Goal: Task Accomplishment & Management: Manage account settings

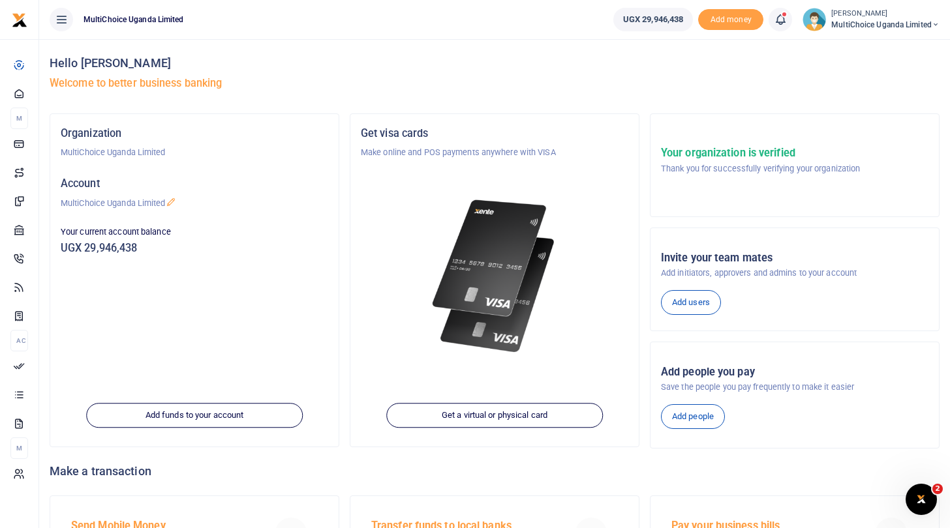
click at [852, 15] on small "[PERSON_NAME]" at bounding box center [885, 13] width 108 height 11
click at [740, 91] on div "Hello Hassan Saleh Welcome to better business banking" at bounding box center [495, 76] width 890 height 74
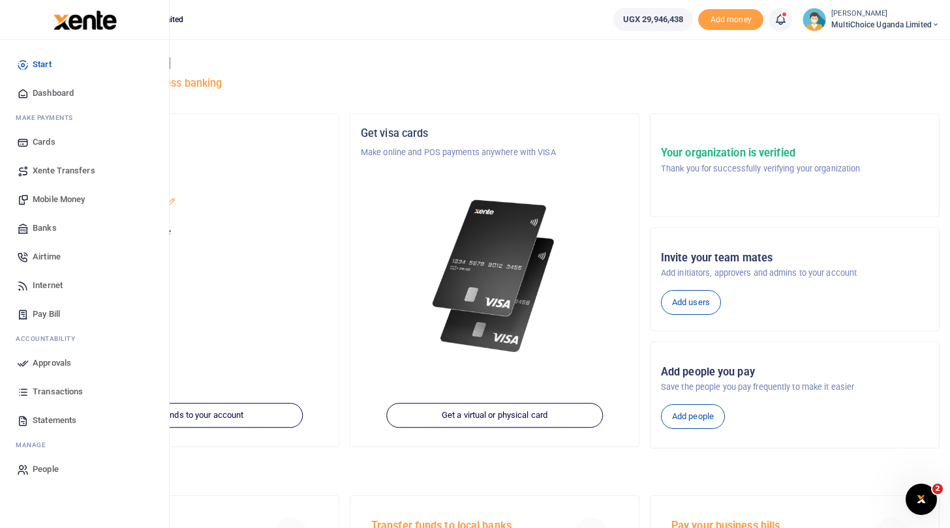
click at [42, 90] on span "Dashboard" at bounding box center [53, 93] width 41 height 13
click at [29, 92] on link "Dashboard" at bounding box center [84, 93] width 148 height 29
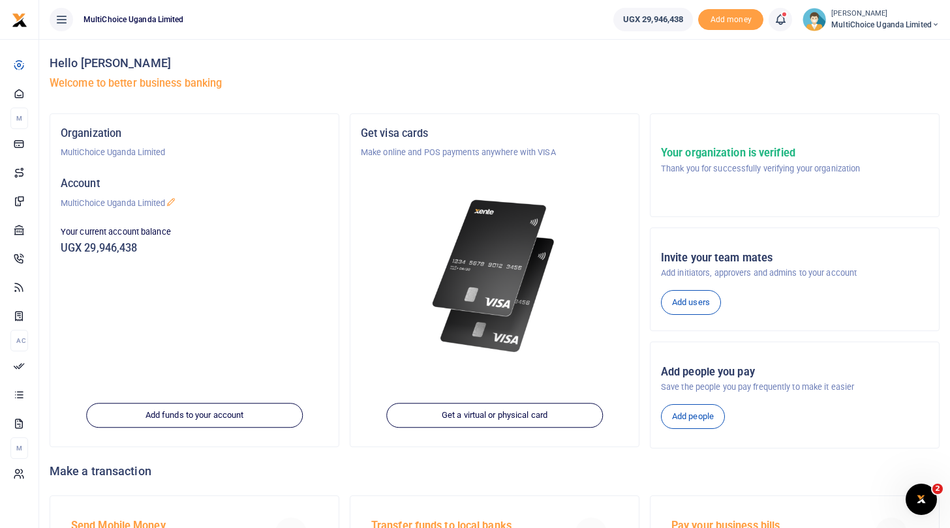
click at [856, 23] on span "MultiChoice Uganda Limited" at bounding box center [885, 25] width 108 height 12
click at [869, 52] on link "Switch accounts" at bounding box center [889, 47] width 103 height 18
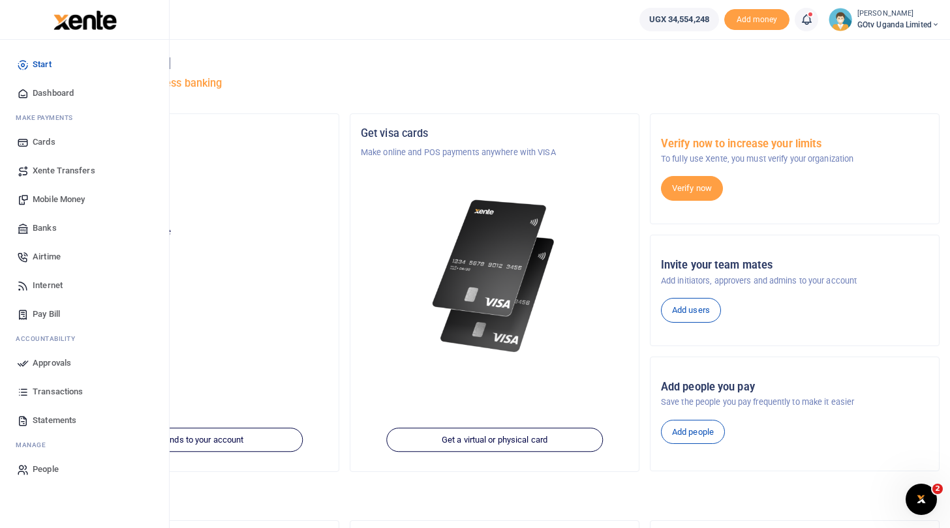
click at [36, 63] on span "Start" at bounding box center [42, 64] width 19 height 13
click at [33, 91] on span "Dashboard" at bounding box center [53, 93] width 41 height 13
click at [54, 393] on span "Transactions" at bounding box center [58, 391] width 50 height 13
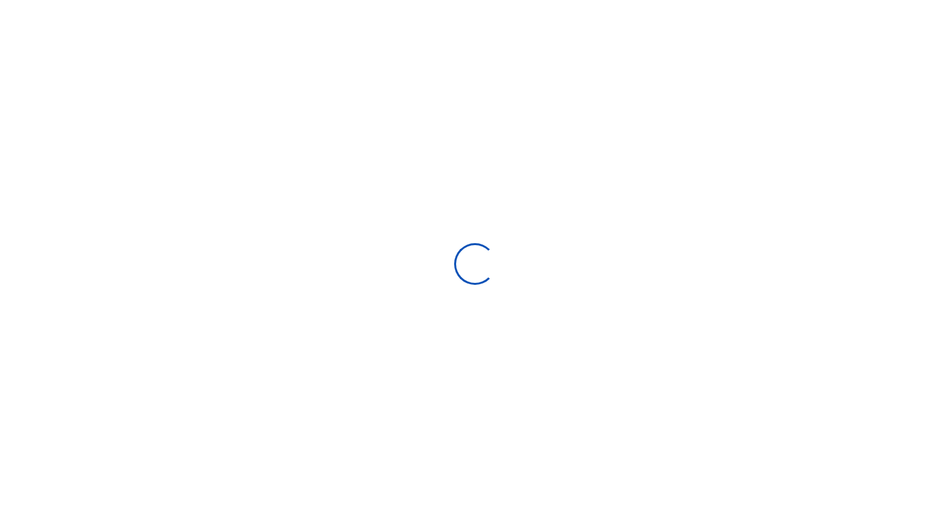
select select
type input "08/05/2025 - 09/03/2025"
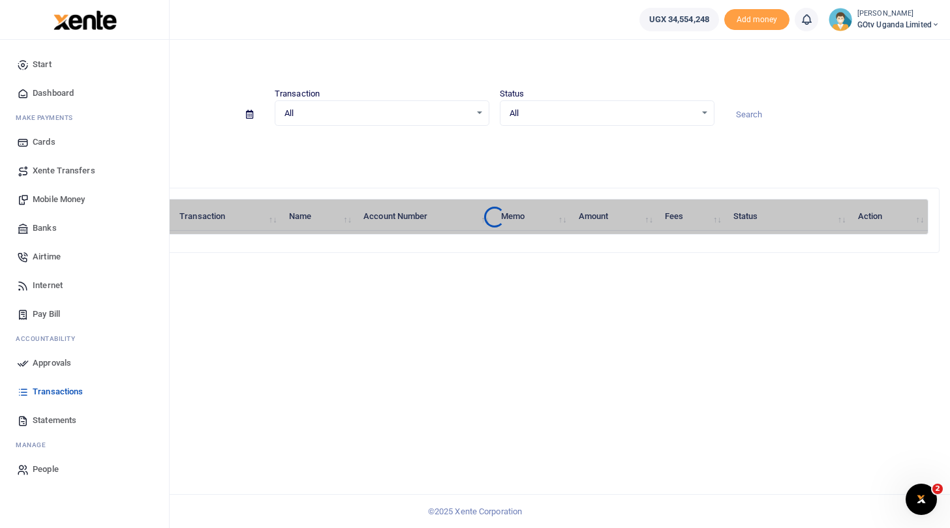
click at [59, 360] on span "Approvals" at bounding box center [52, 363] width 38 height 13
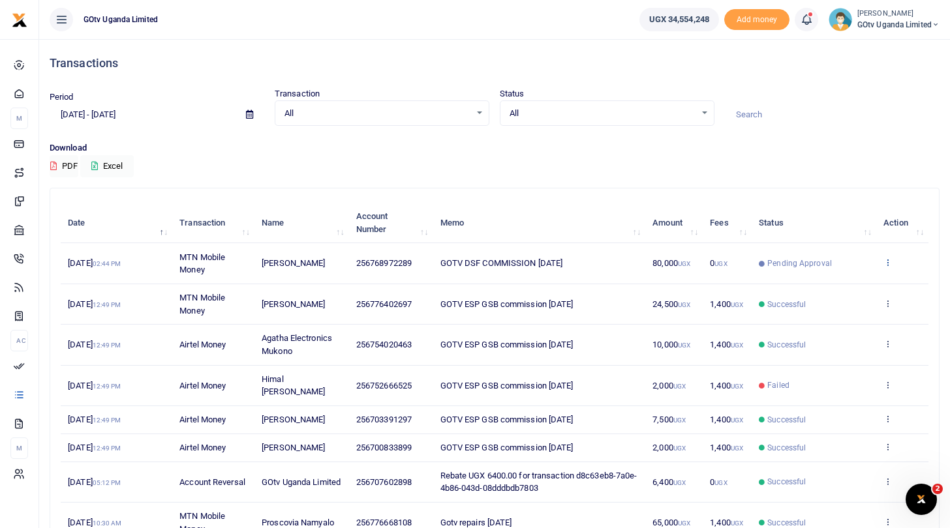
click at [886, 263] on icon at bounding box center [887, 262] width 8 height 9
click at [841, 287] on link "View details" at bounding box center [839, 285] width 103 height 18
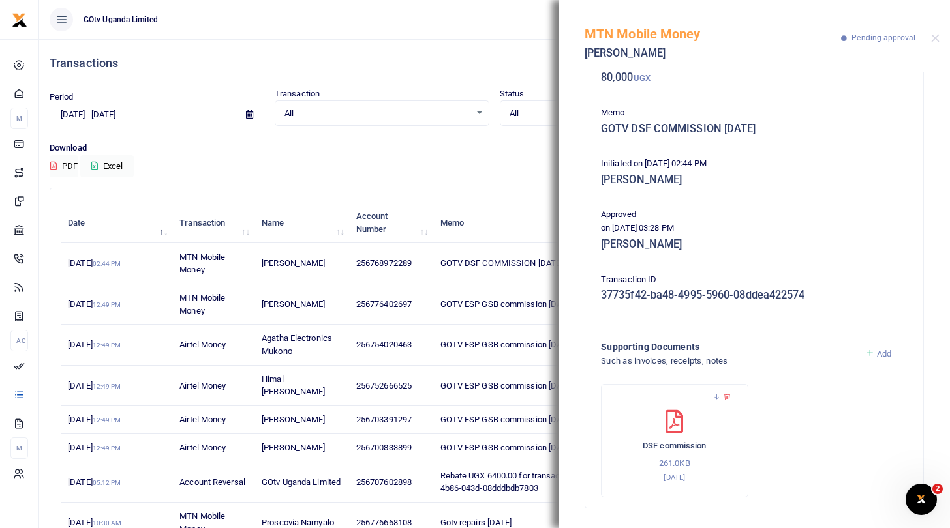
scroll to position [88, 0]
click at [526, 187] on div "Transactions Period 08/05/2025 - 09/03/2025 Transaction All Select an option...…" at bounding box center [494, 341] width 900 height 605
click at [933, 37] on button "Close" at bounding box center [935, 38] width 8 height 8
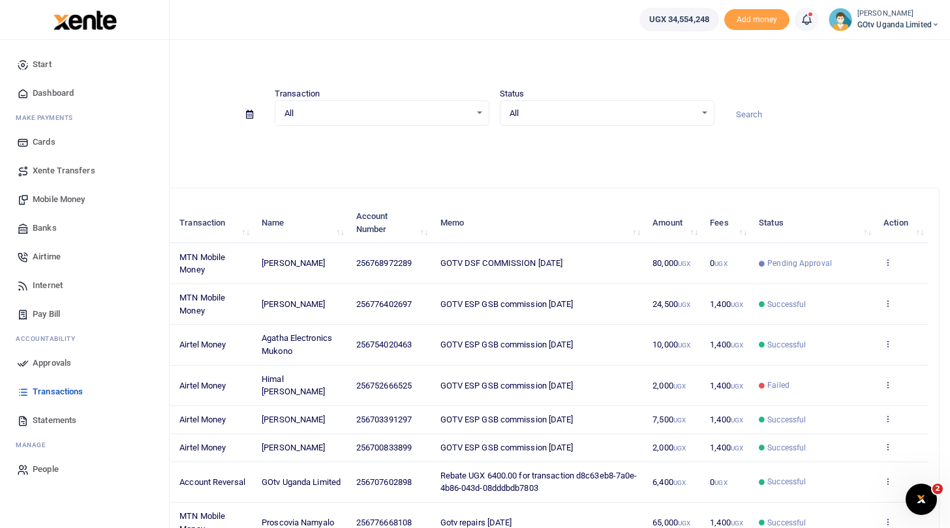
click at [56, 172] on span "Xente Transfers" at bounding box center [64, 170] width 63 height 13
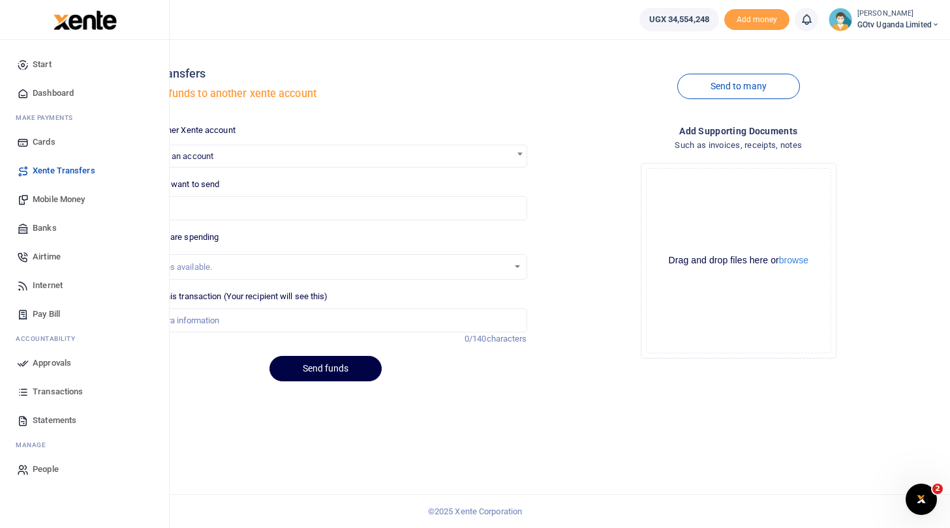
click at [40, 91] on span "Dashboard" at bounding box center [53, 93] width 41 height 13
click at [46, 94] on span "Dashboard" at bounding box center [53, 93] width 41 height 13
click at [52, 361] on span "Approvals" at bounding box center [52, 363] width 38 height 13
click at [52, 95] on span "Dashboard" at bounding box center [53, 93] width 41 height 13
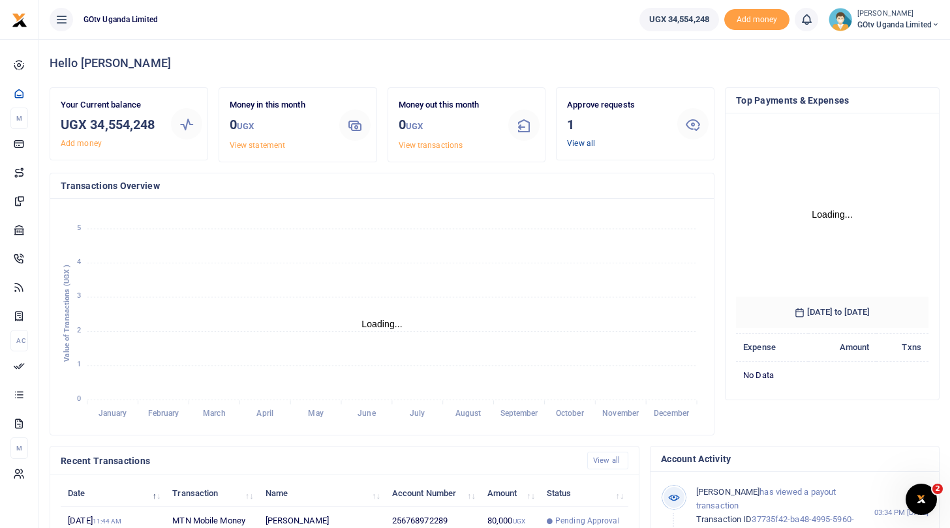
click at [585, 143] on link "View all" at bounding box center [581, 143] width 28 height 9
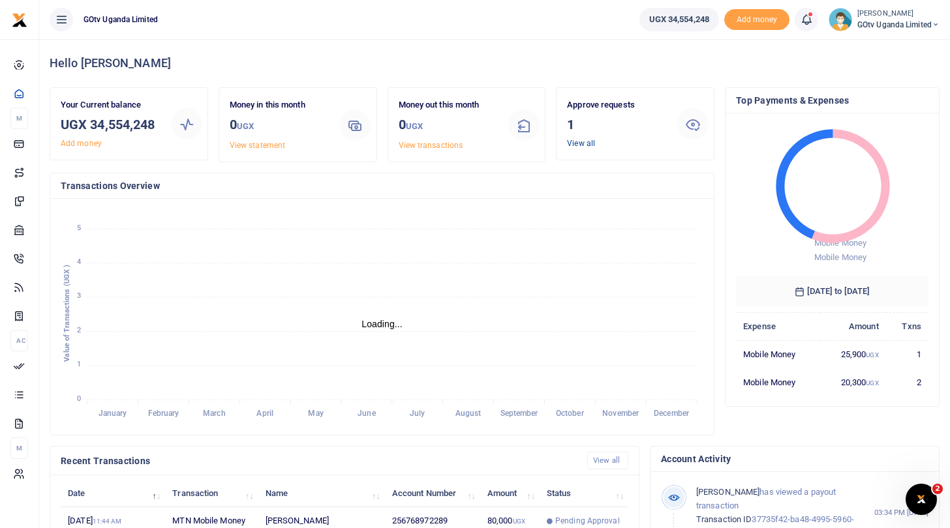
scroll to position [1, 1]
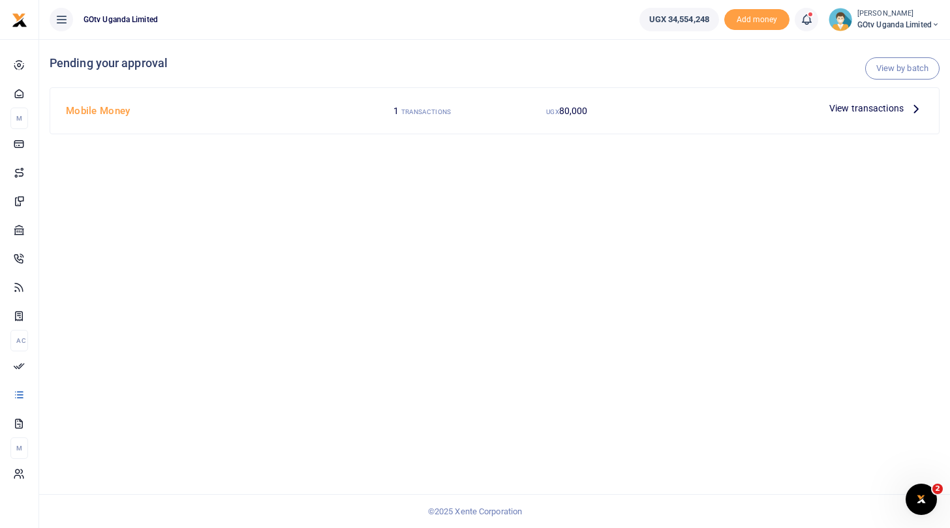
click at [866, 108] on span "View transactions" at bounding box center [866, 108] width 74 height 14
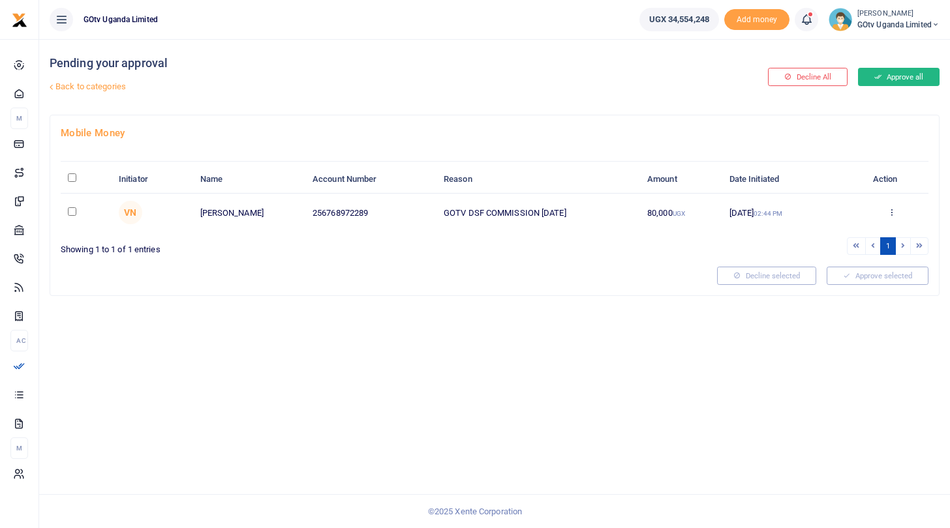
click at [899, 73] on button "Approve all" at bounding box center [899, 77] width 82 height 18
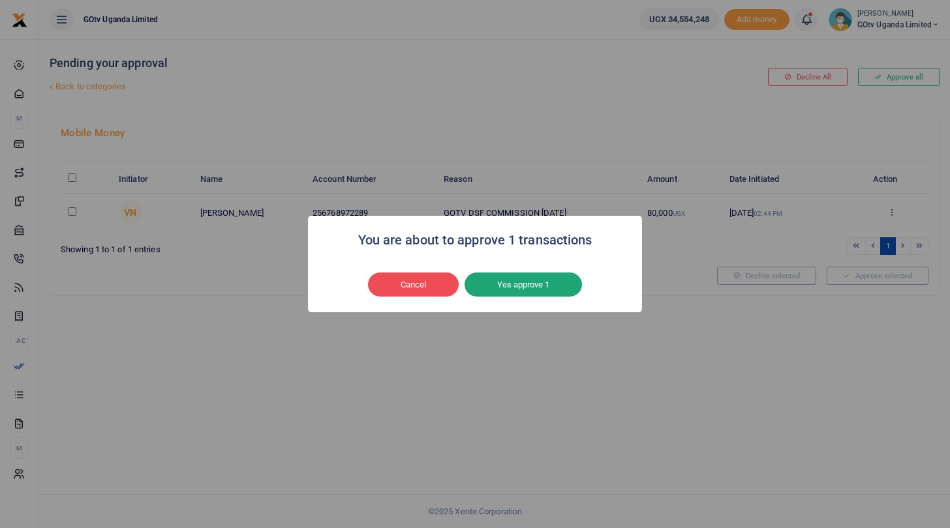
click at [565, 284] on button "Yes approve 1" at bounding box center [522, 285] width 117 height 25
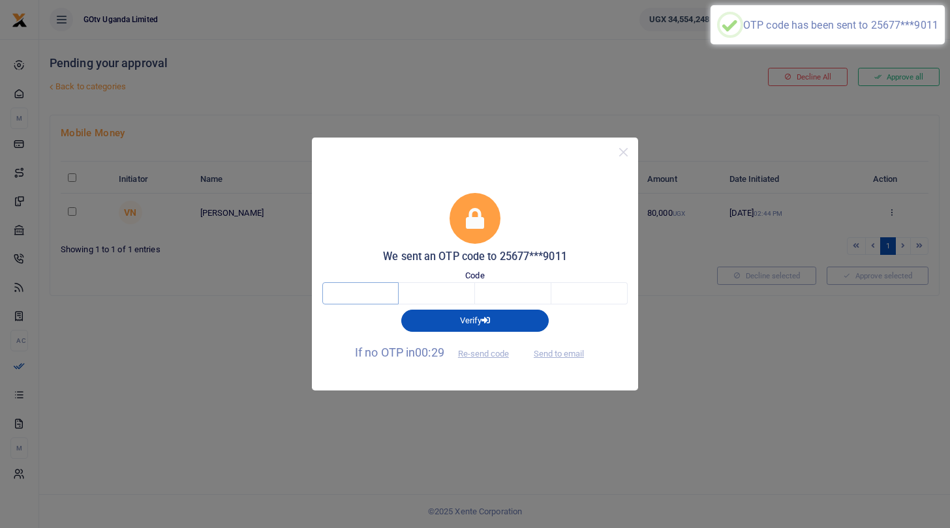
click at [356, 293] on input "text" at bounding box center [360, 293] width 76 height 22
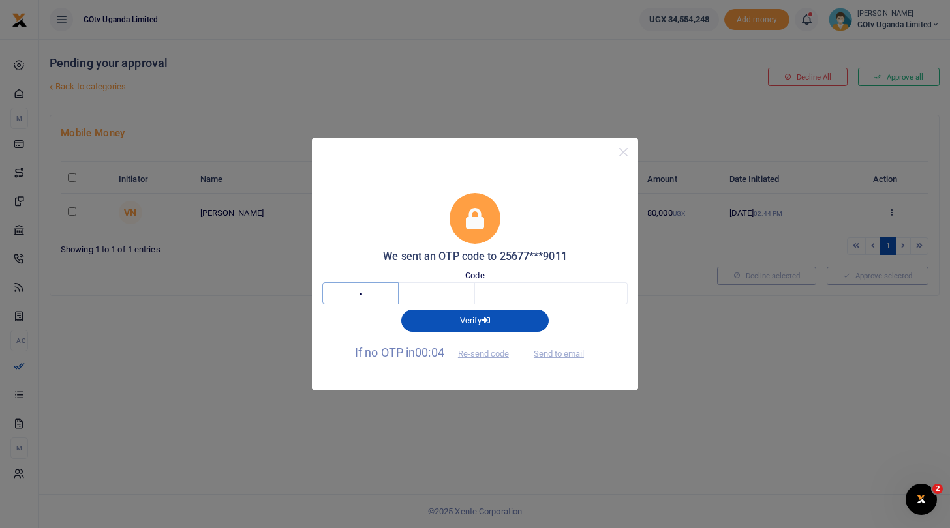
type input "6"
type input "0"
type input "5"
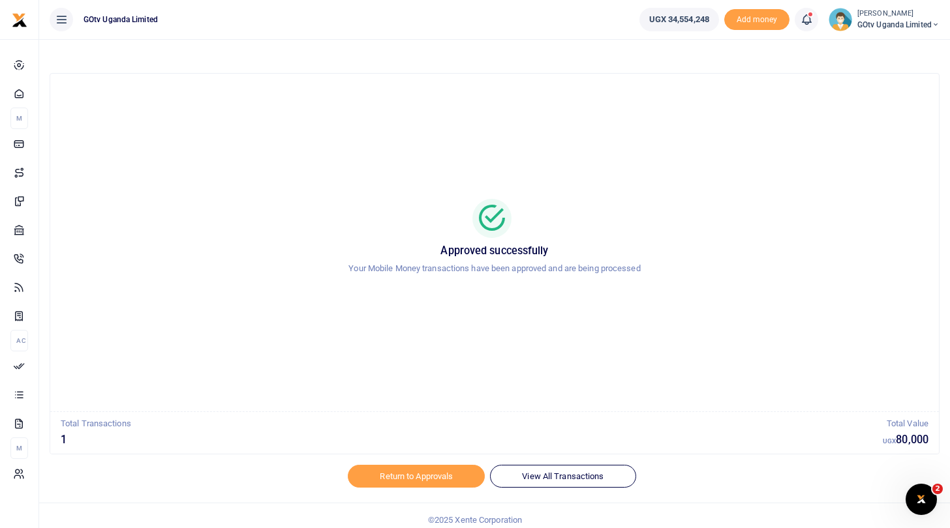
click at [893, 27] on span "GOtv Uganda Limited" at bounding box center [898, 25] width 82 height 12
click at [891, 44] on link "Switch accounts" at bounding box center [890, 47] width 103 height 18
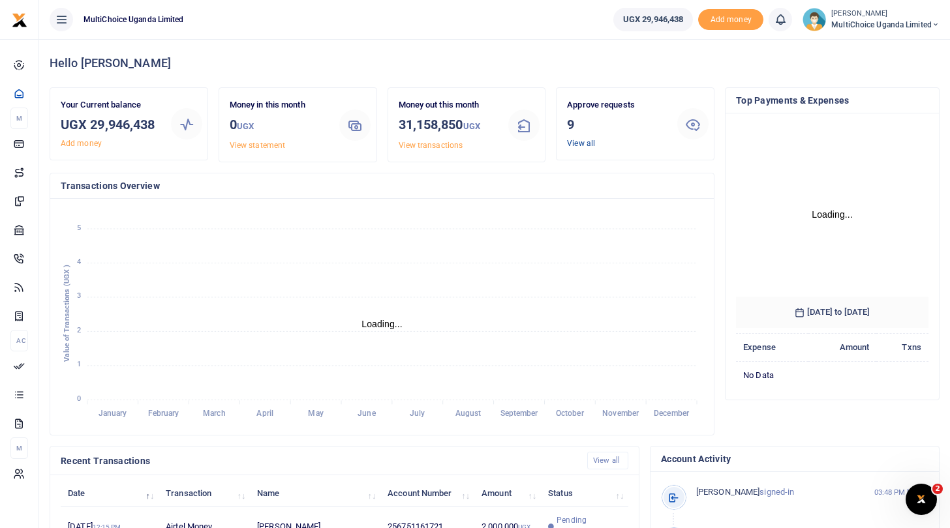
click at [573, 142] on link "View all" at bounding box center [581, 143] width 28 height 9
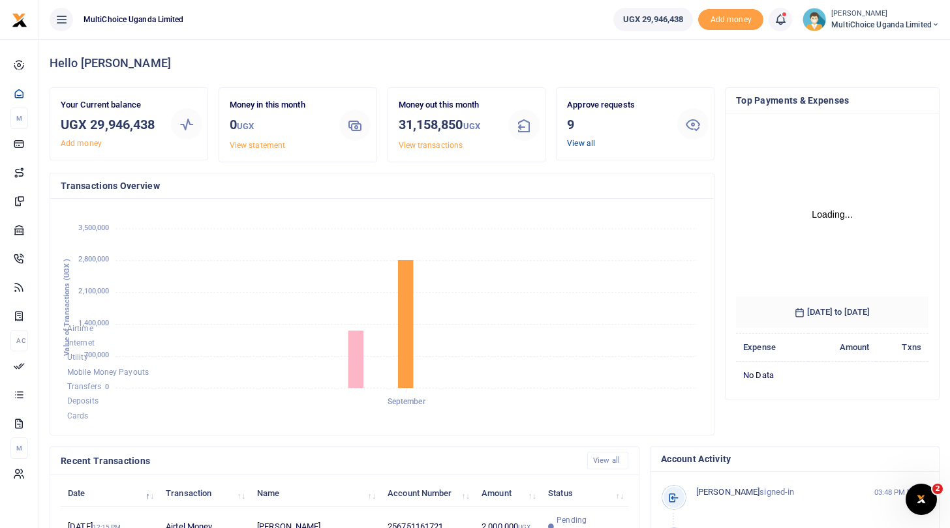
click at [573, 141] on link "View all" at bounding box center [581, 143] width 28 height 9
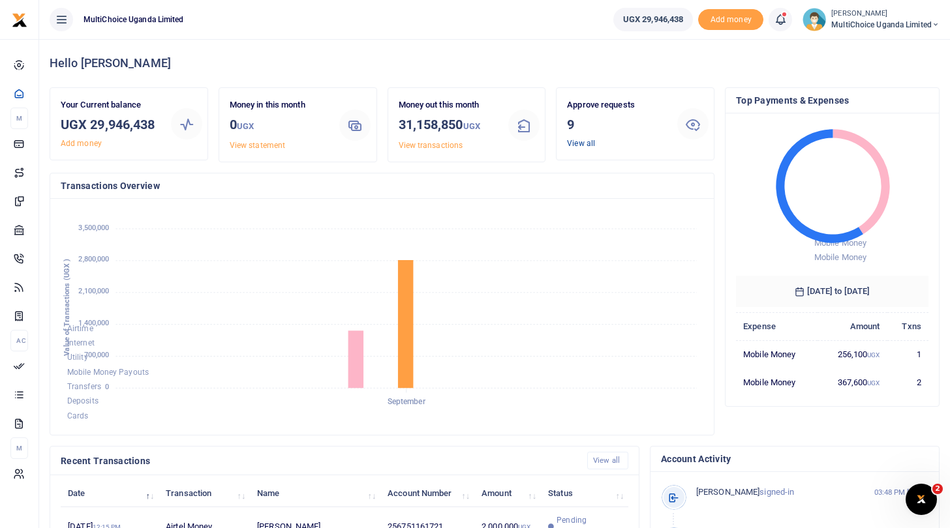
scroll to position [1, 1]
click at [575, 142] on link "View all" at bounding box center [581, 143] width 28 height 9
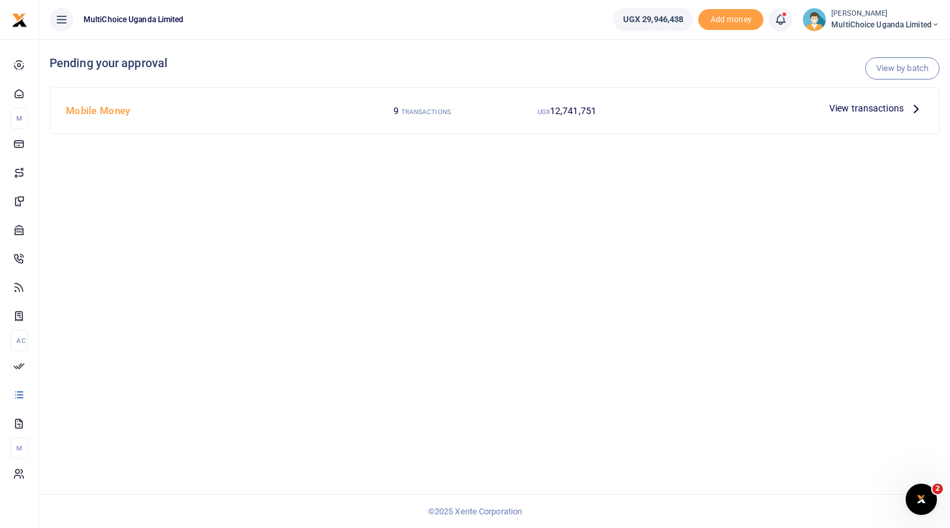
click at [879, 109] on span "View transactions" at bounding box center [866, 108] width 74 height 14
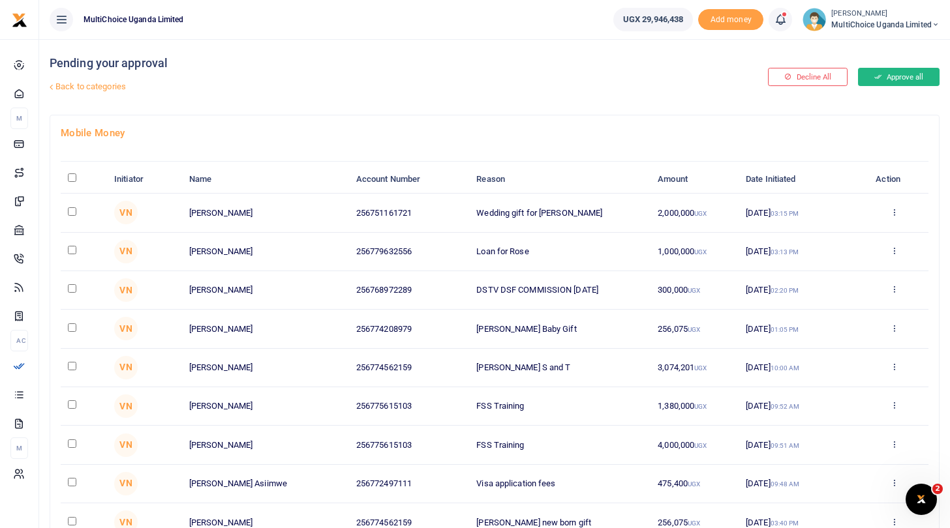
click at [906, 75] on button "Approve all" at bounding box center [899, 77] width 82 height 18
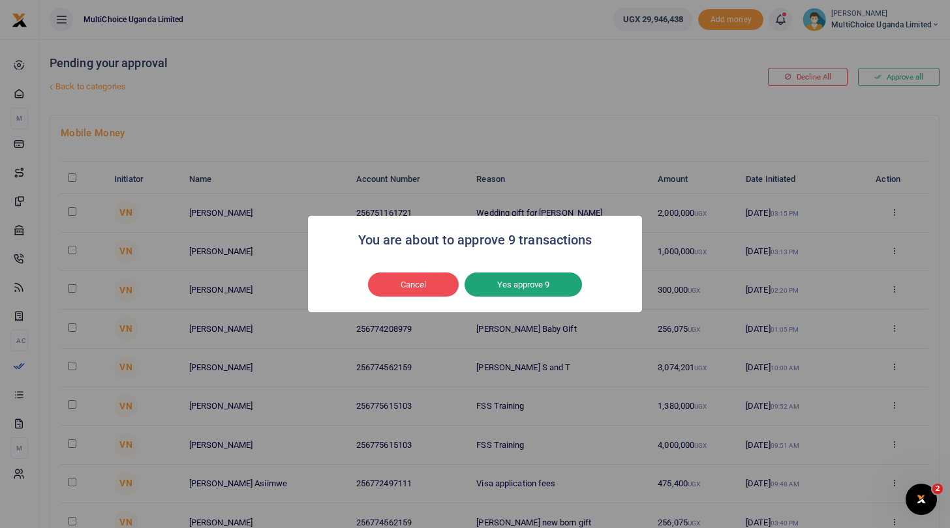
click at [538, 286] on button "Yes approve 9" at bounding box center [522, 285] width 117 height 25
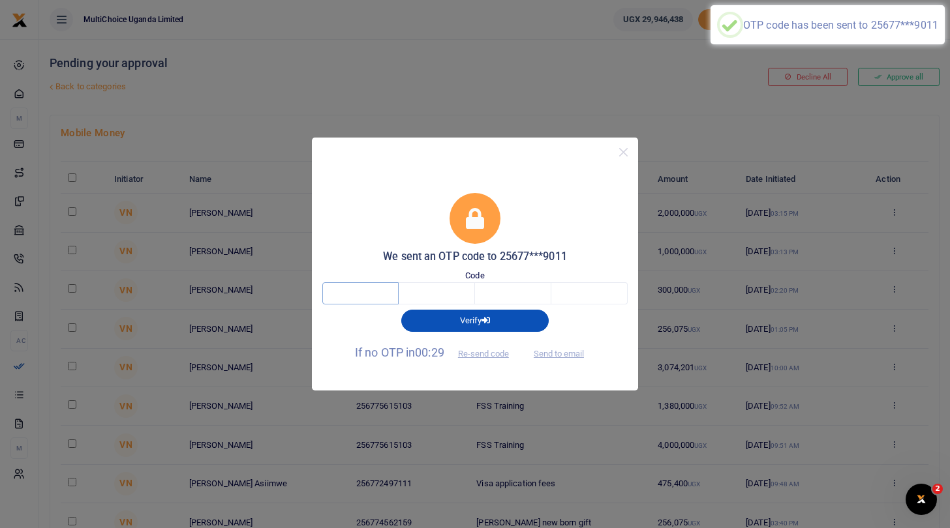
click at [350, 300] on input "text" at bounding box center [360, 293] width 76 height 22
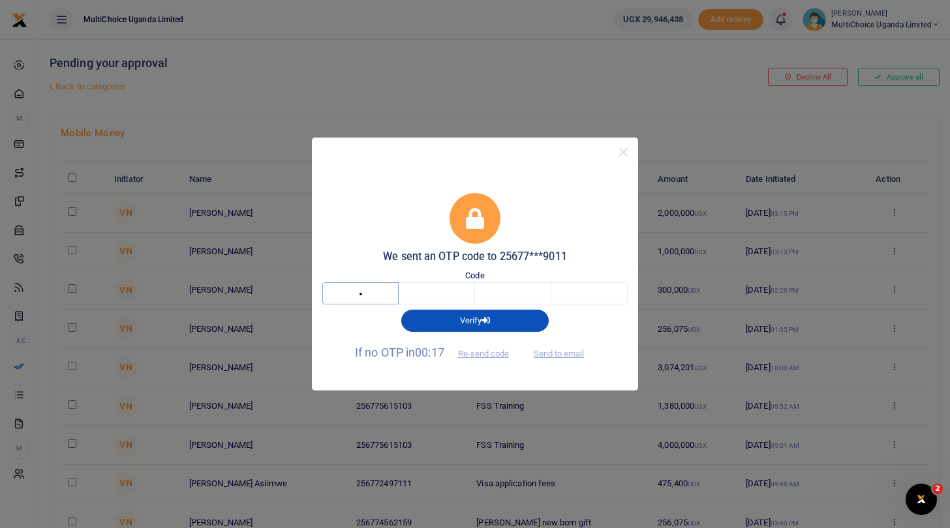
type input "5"
type input "8"
type input "9"
type input "2"
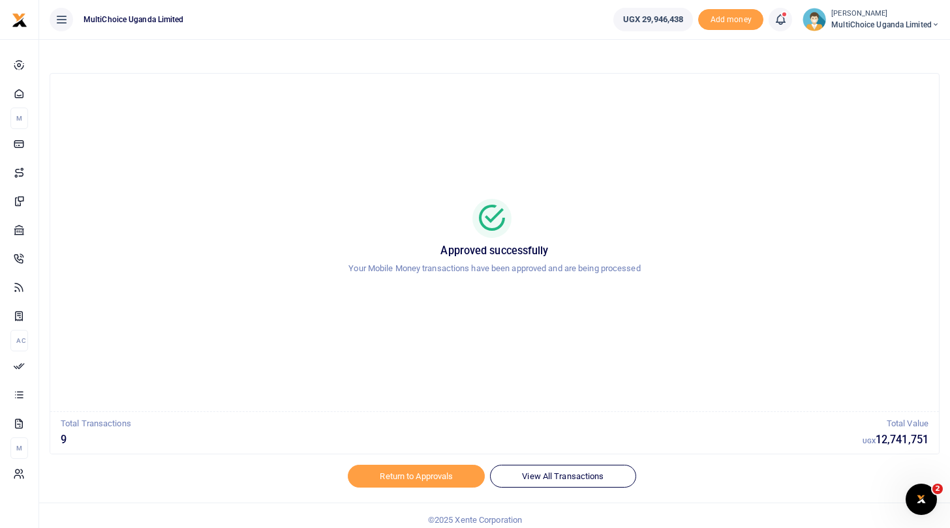
click at [879, 22] on span "MultiChoice Uganda Limited" at bounding box center [885, 25] width 108 height 12
click at [880, 48] on link "Switch accounts" at bounding box center [889, 47] width 103 height 18
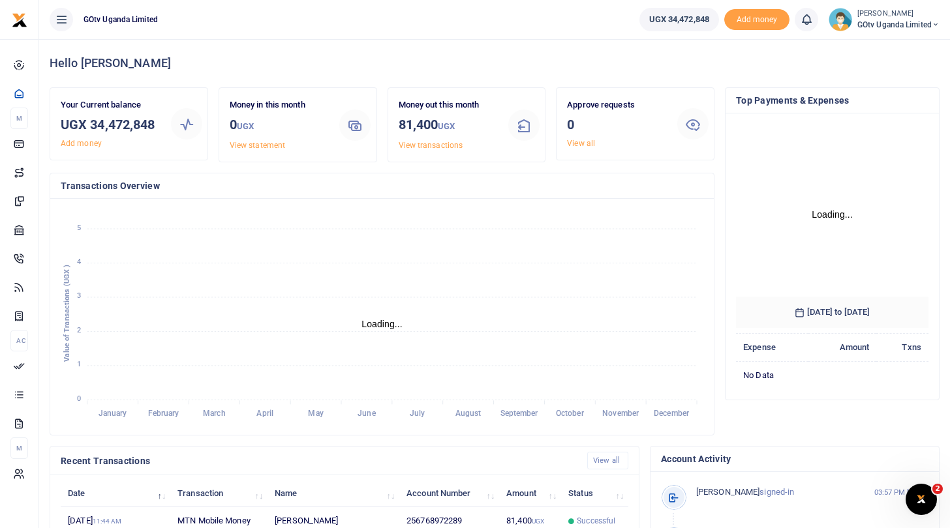
click at [891, 23] on span "GOtv Uganda Limited" at bounding box center [898, 25] width 82 height 12
click at [877, 119] on link "Logout" at bounding box center [890, 119] width 103 height 18
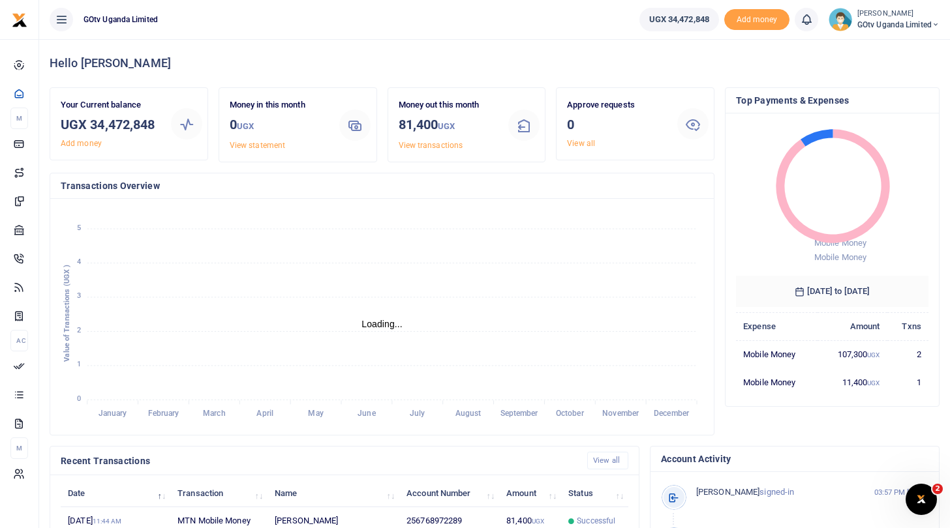
scroll to position [1, 1]
